Goal: Information Seeking & Learning: Learn about a topic

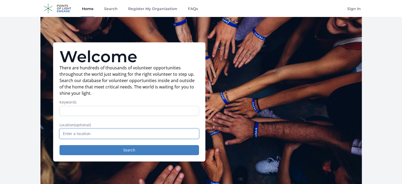
click at [128, 132] on input "text" at bounding box center [128, 133] width 139 height 10
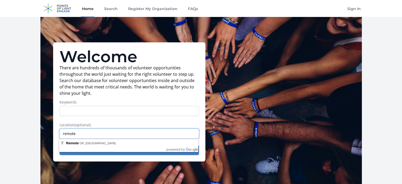
type input "remote"
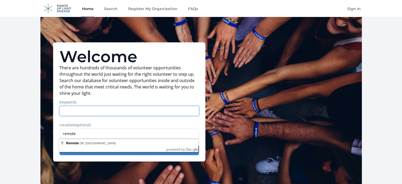
click at [125, 110] on input "Keywords" at bounding box center [128, 111] width 139 height 10
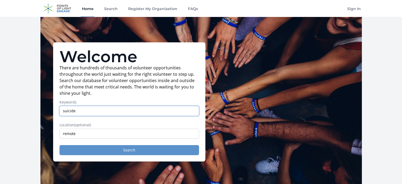
type input "suicide"
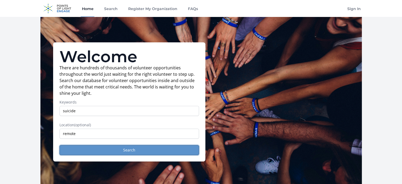
click at [130, 150] on button "Search" at bounding box center [128, 150] width 139 height 10
